Goal: Task Accomplishment & Management: Manage account settings

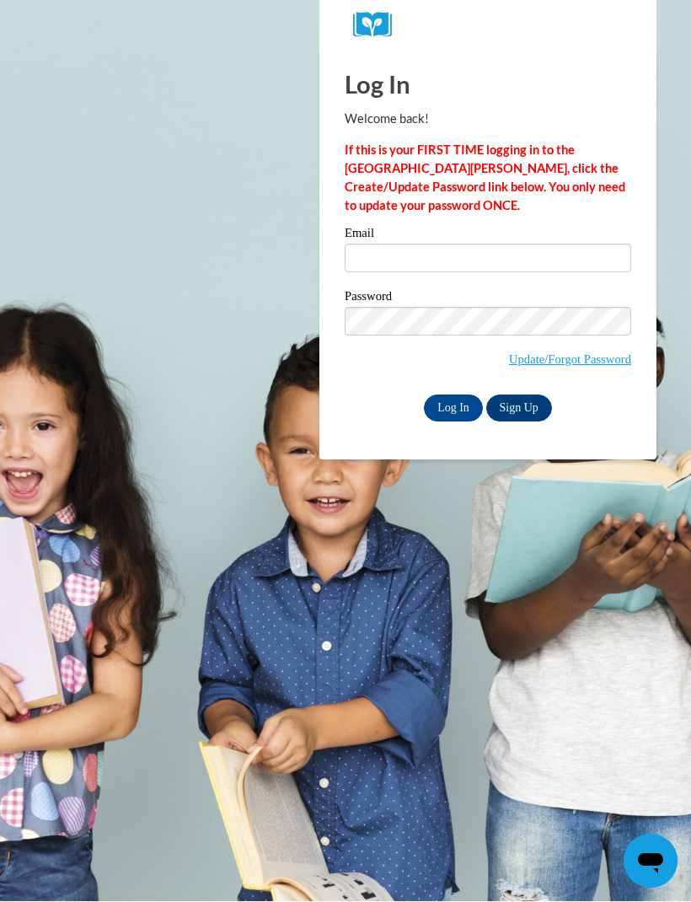
type input "a"
type input "[PERSON_NAME][EMAIL_ADDRESS][PERSON_NAME][DOMAIN_NAME]"
click at [446, 407] on input "Log In" at bounding box center [453, 408] width 59 height 27
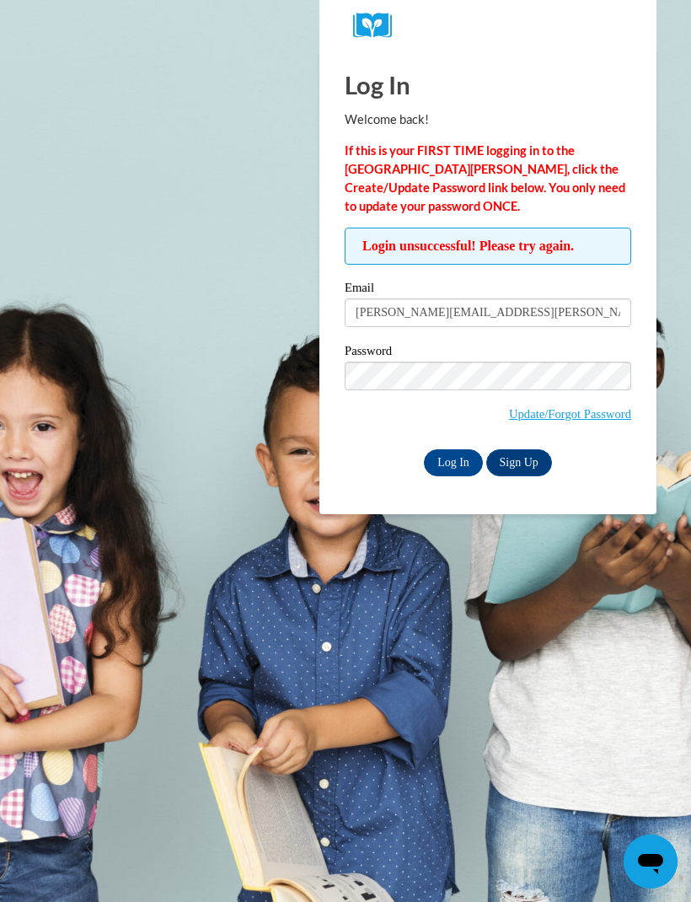
click at [442, 464] on input "Log In" at bounding box center [453, 462] width 59 height 27
click at [435, 464] on input "Log In" at bounding box center [453, 462] width 59 height 27
click at [528, 419] on link "Update/Forgot Password" at bounding box center [570, 413] width 122 height 13
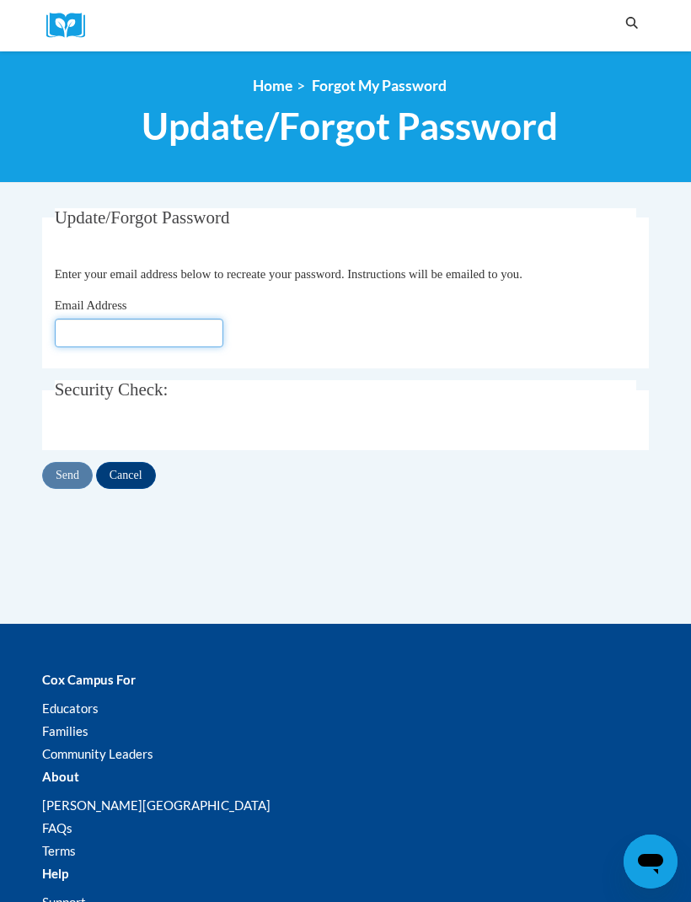
click at [72, 329] on input "Email Address" at bounding box center [139, 333] width 169 height 29
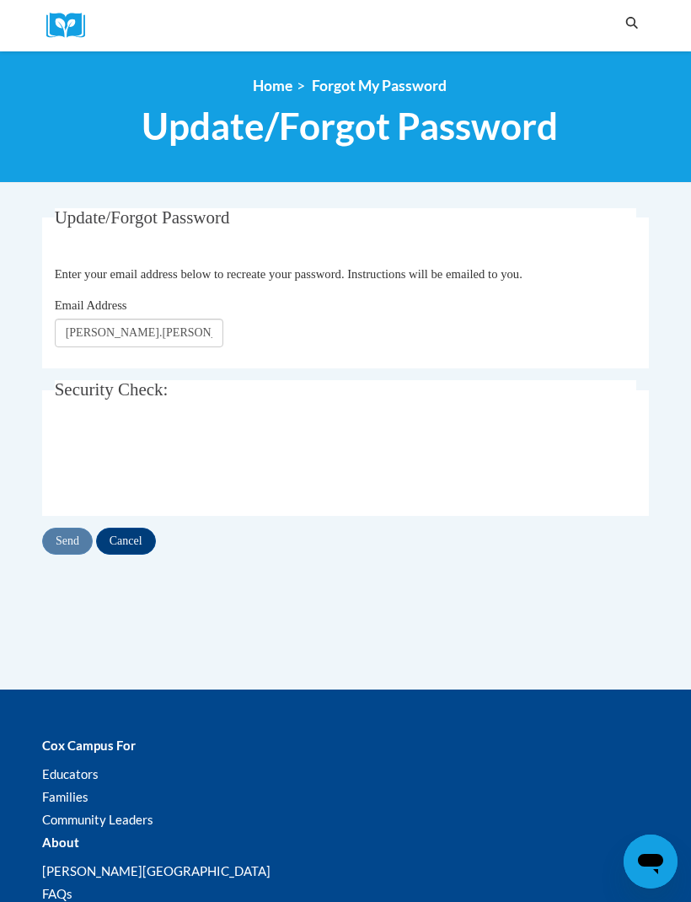
click at [288, 613] on div "Update/Forgot Password Please enter your email address Enter your email address…" at bounding box center [345, 449] width 632 height 482
click at [275, 606] on div "Update/Forgot Password Please enter your email address Enter your email address…" at bounding box center [345, 449] width 632 height 482
click at [201, 331] on input "Sarah.heuke@stu.bullitt.kuscho" at bounding box center [139, 333] width 169 height 29
type input "Sarah.heuke@stu.bullitt.kyschools.us"
click at [27, 416] on body "Search Search... <en>My Learning</en><fr>New fr_My Learning</fr><it>New it_My L…" at bounding box center [345, 635] width 691 height 1271
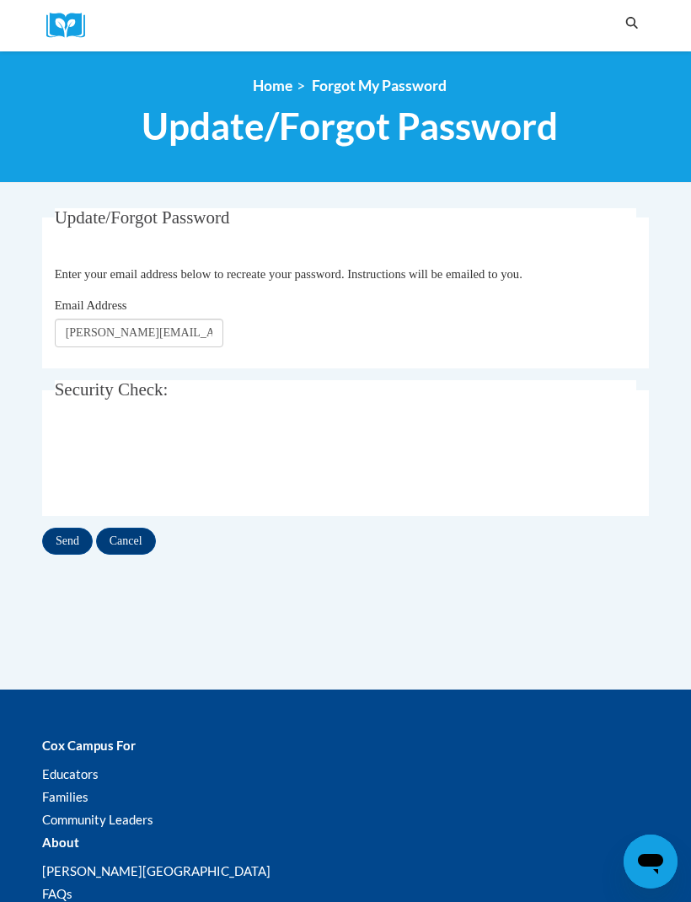
click at [63, 537] on input "Send" at bounding box center [67, 541] width 51 height 27
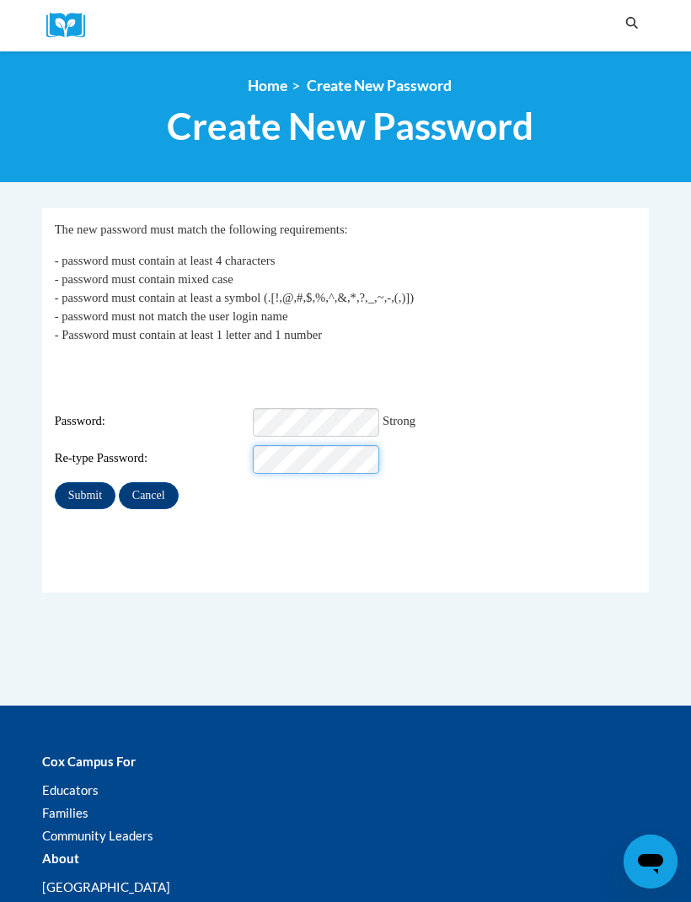
click at [84, 482] on input "Submit" at bounding box center [85, 495] width 61 height 27
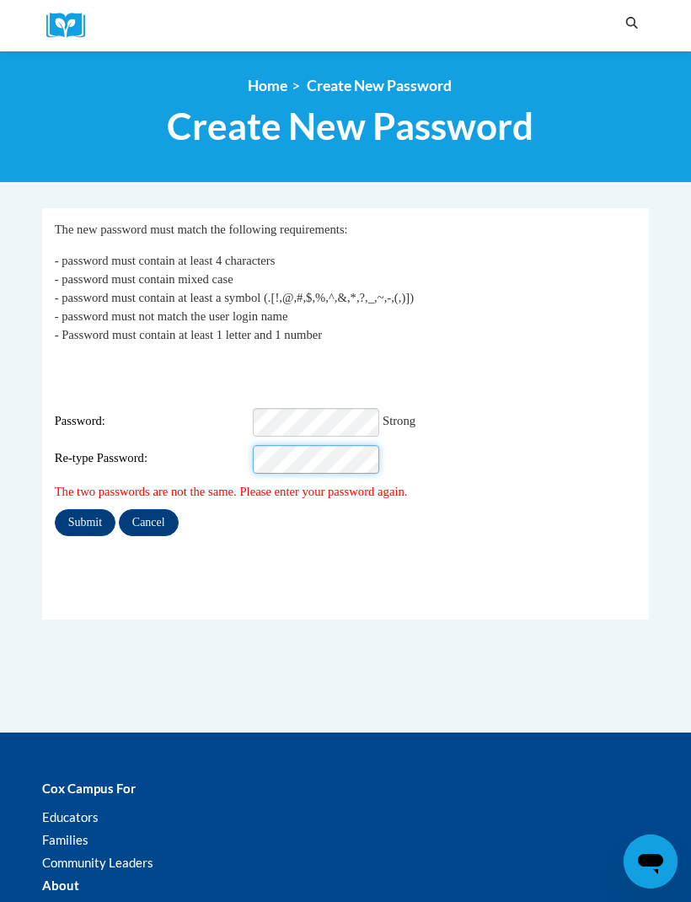
click at [84, 509] on input "Submit" at bounding box center [85, 522] width 61 height 27
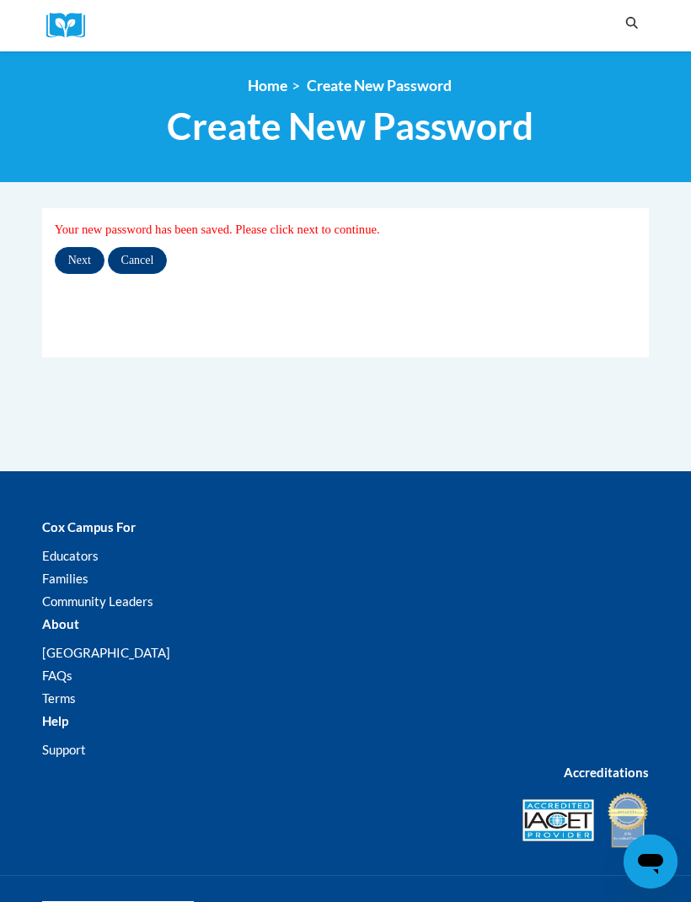
click at [81, 260] on input "Next" at bounding box center [80, 260] width 50 height 27
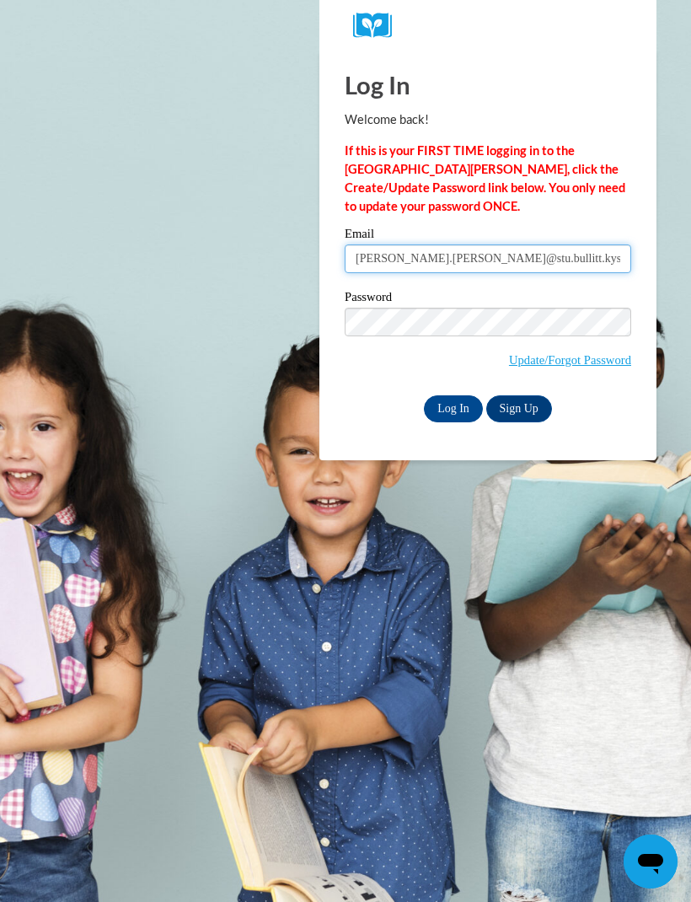
type input "Sarah.heuke@stu.bullitt.kyschools.us"
click at [451, 415] on input "Log In" at bounding box center [453, 408] width 59 height 27
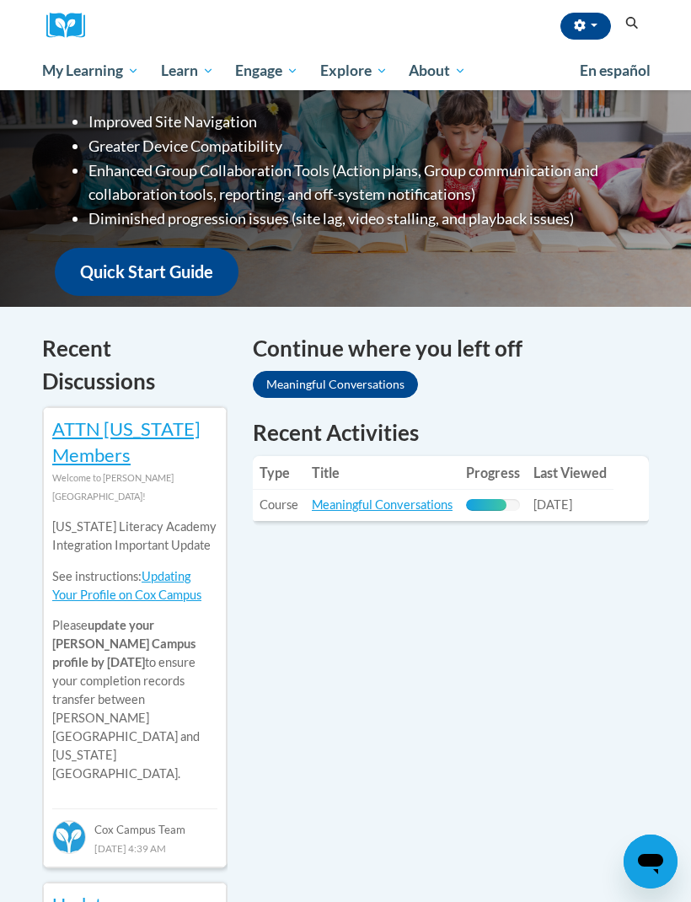
scroll to position [328, 0]
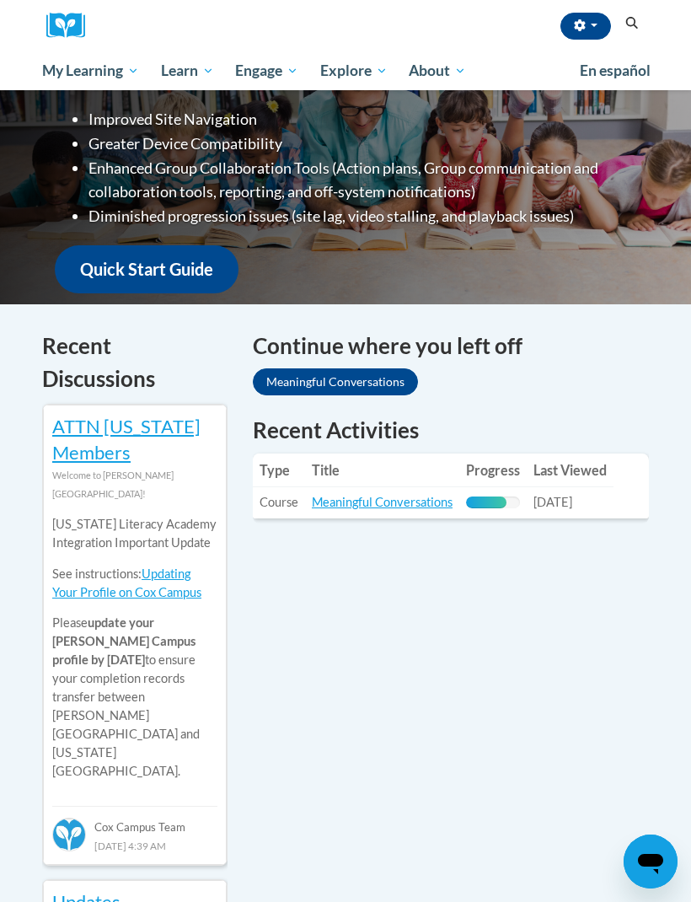
click at [330, 497] on link "Meaningful Conversations" at bounding box center [382, 502] width 141 height 14
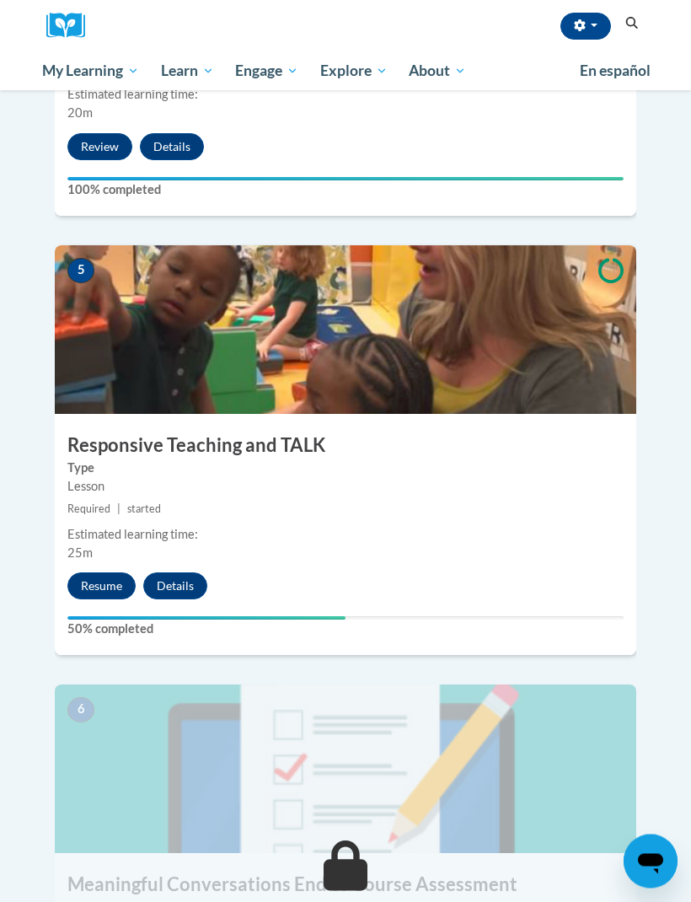
scroll to position [1984, 0]
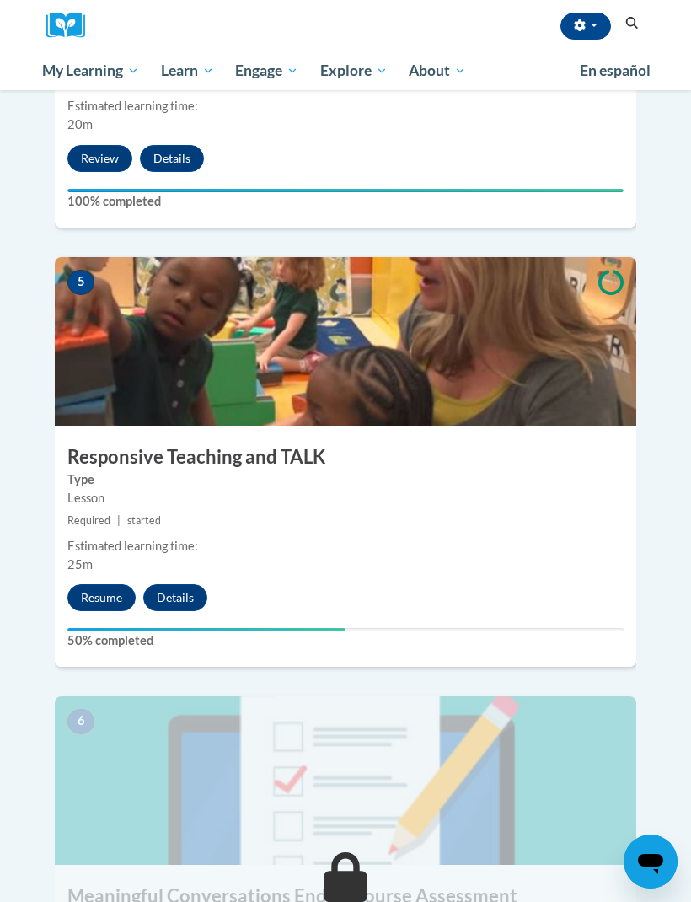
click at [99, 584] on button "Resume" at bounding box center [101, 597] width 68 height 27
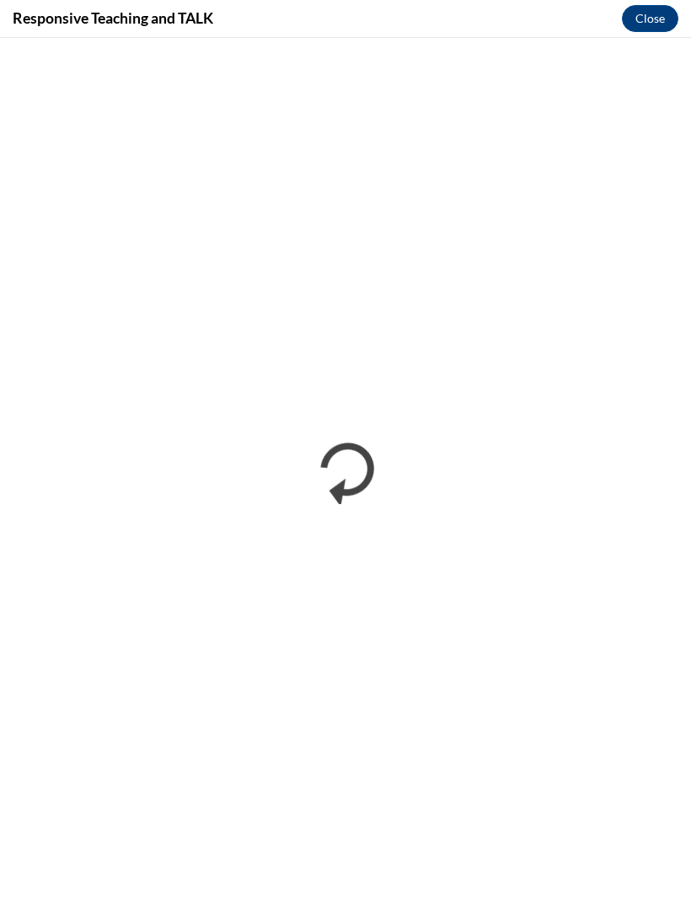
click at [657, 26] on button "Close" at bounding box center [650, 18] width 56 height 27
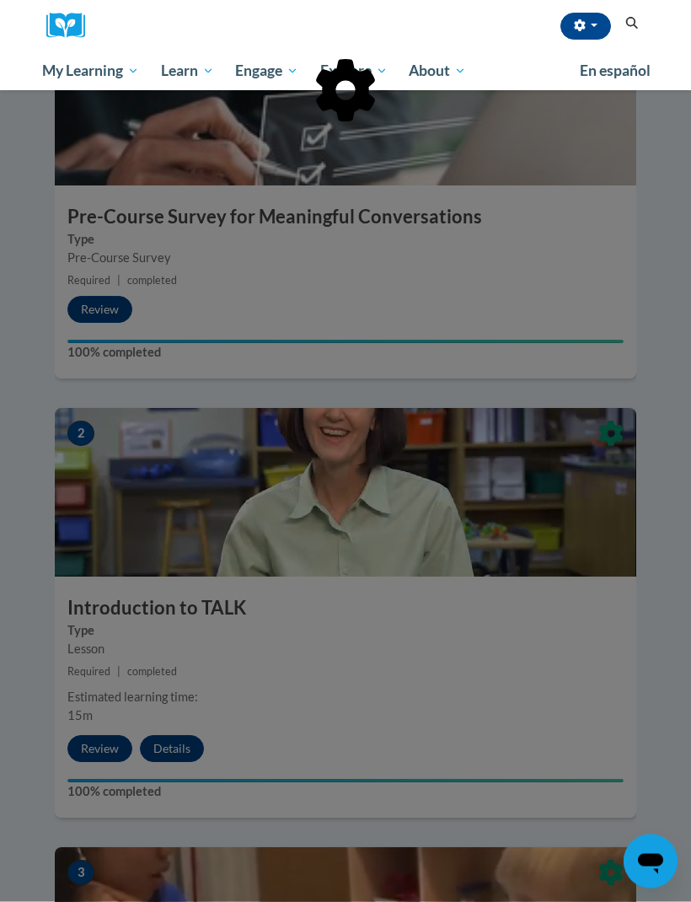
scroll to position [497, 0]
